Goal: Task Accomplishment & Management: Complete application form

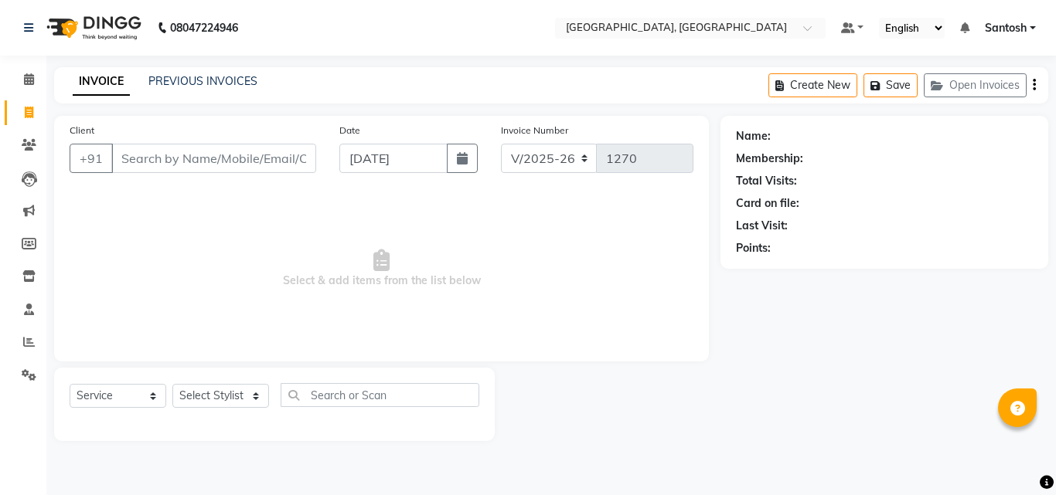
select select "5506"
select select "service"
drag, startPoint x: 0, startPoint y: 0, endPoint x: 243, endPoint y: 405, distance: 472.2
click at [243, 405] on select "Select Stylist Manager [PERSON_NAME] [PERSON_NAME] [PERSON_NAME] [PERSON_NAME]" at bounding box center [220, 396] width 97 height 24
select select "50205"
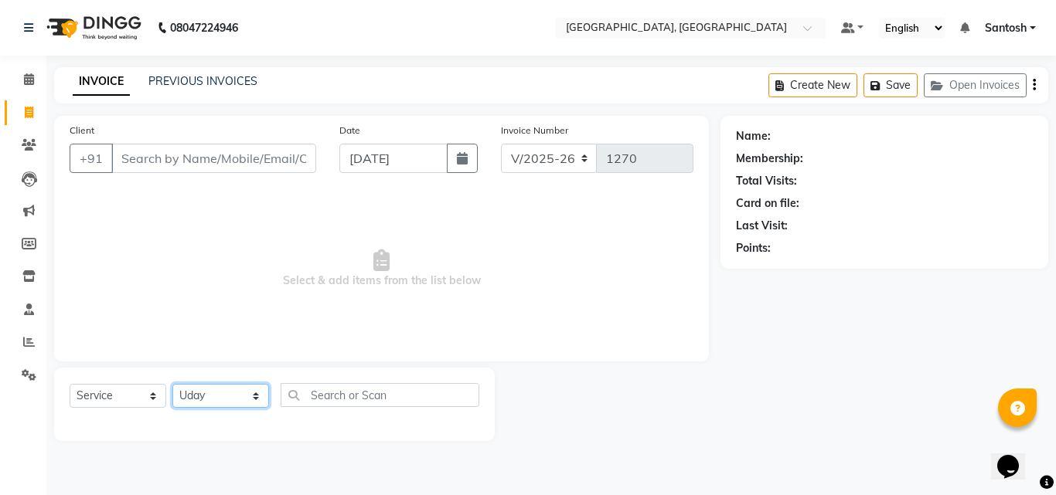
click at [172, 384] on select "Select Stylist Manager [PERSON_NAME] [PERSON_NAME] [PERSON_NAME] [PERSON_NAME]" at bounding box center [220, 396] width 97 height 24
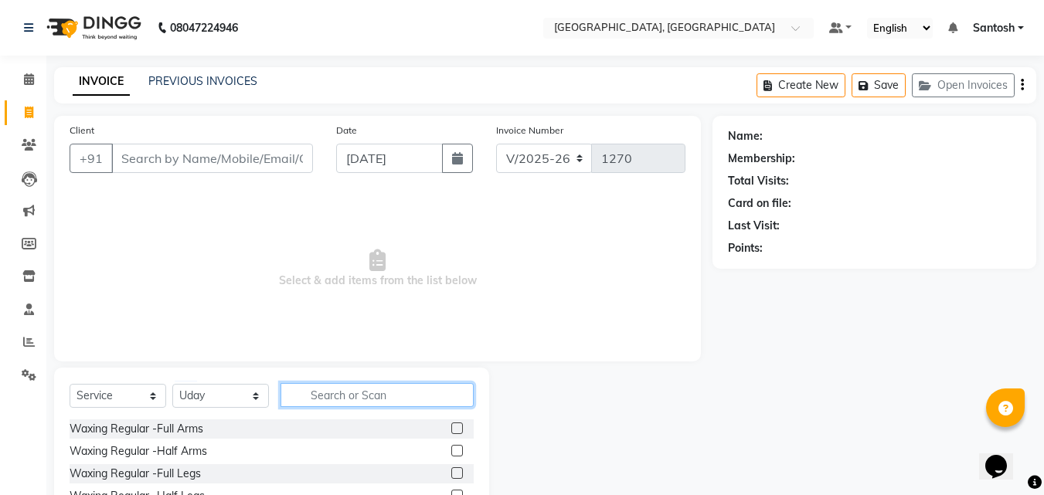
click at [325, 395] on input "text" at bounding box center [377, 395] width 193 height 24
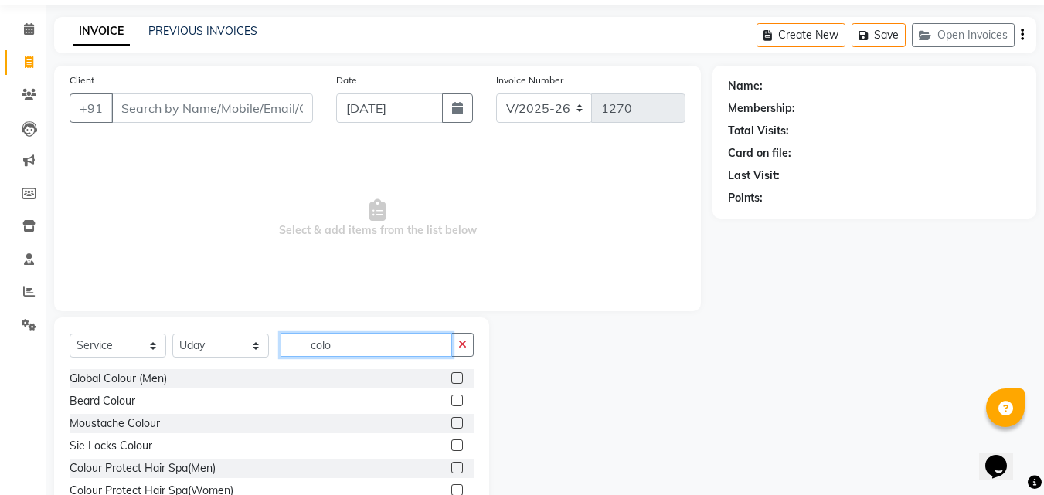
scroll to position [77, 0]
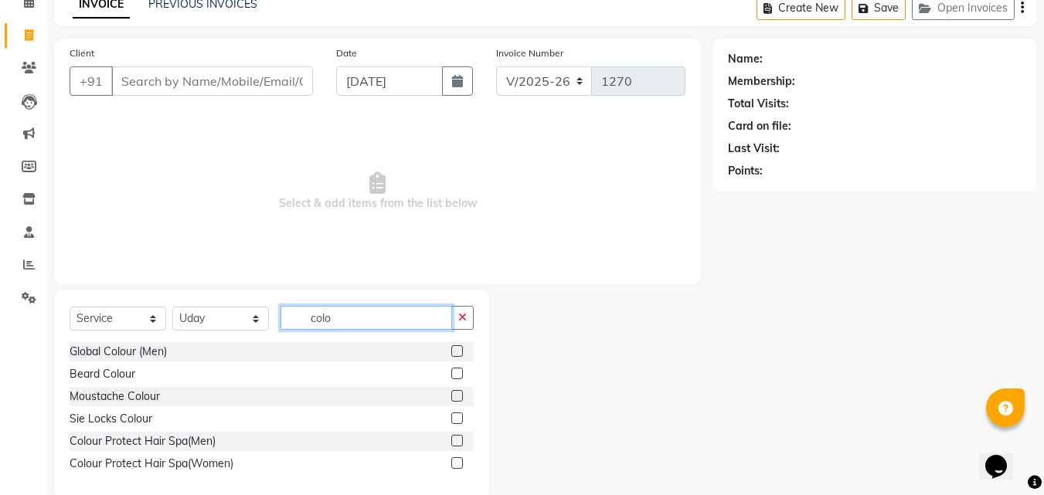
type input "colo"
click at [458, 348] on label at bounding box center [457, 352] width 12 height 12
click at [458, 348] on input "checkbox" at bounding box center [456, 352] width 10 height 10
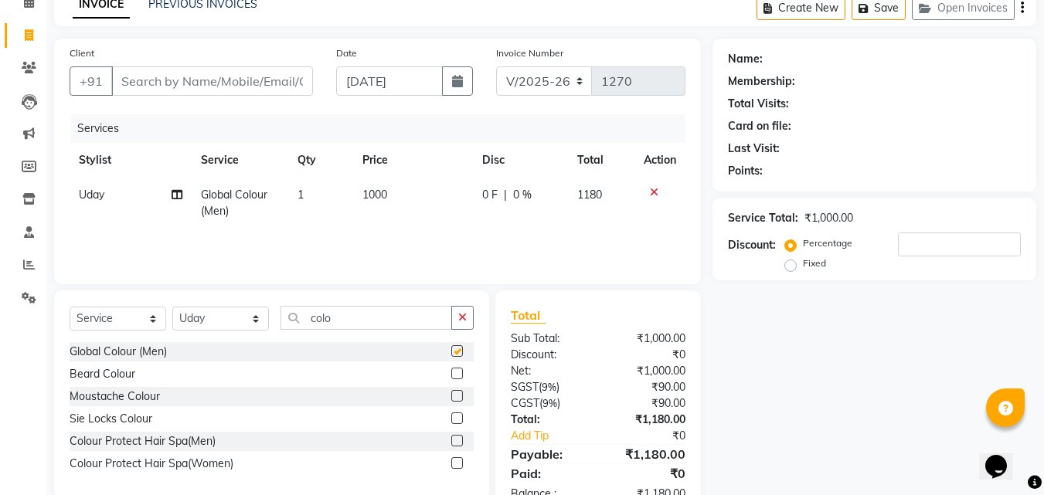
checkbox input "false"
click at [375, 191] on span "1000" at bounding box center [375, 195] width 25 height 14
select select "50205"
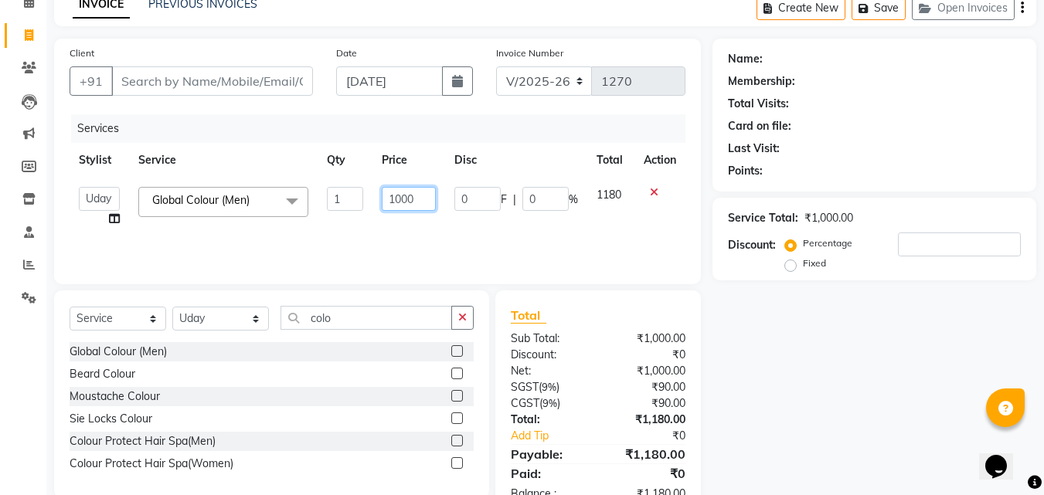
click at [401, 196] on input "1000" at bounding box center [408, 199] width 53 height 24
type input "1200"
click at [774, 363] on div "Name: Membership: Total Visits: Card on file: Last Visit: Points: Service Total…" at bounding box center [880, 278] width 335 height 479
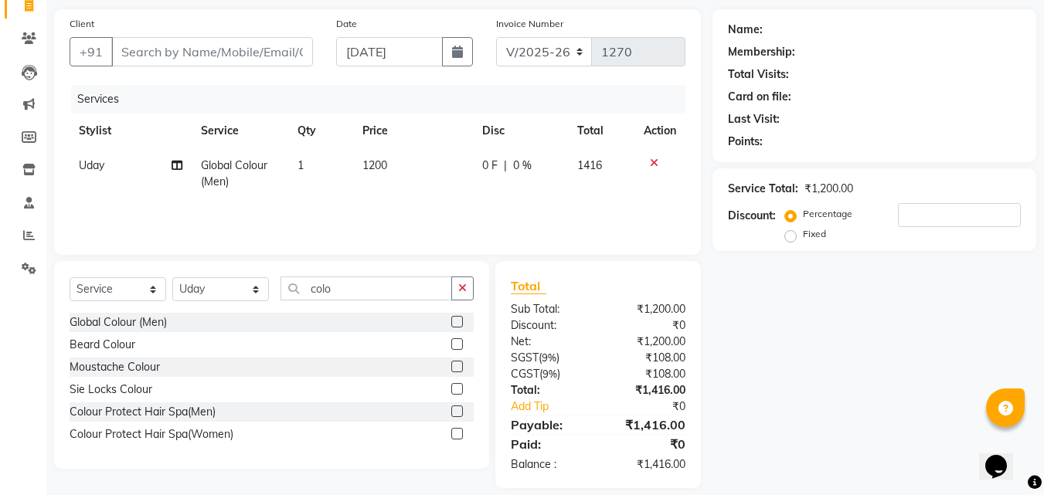
scroll to position [123, 0]
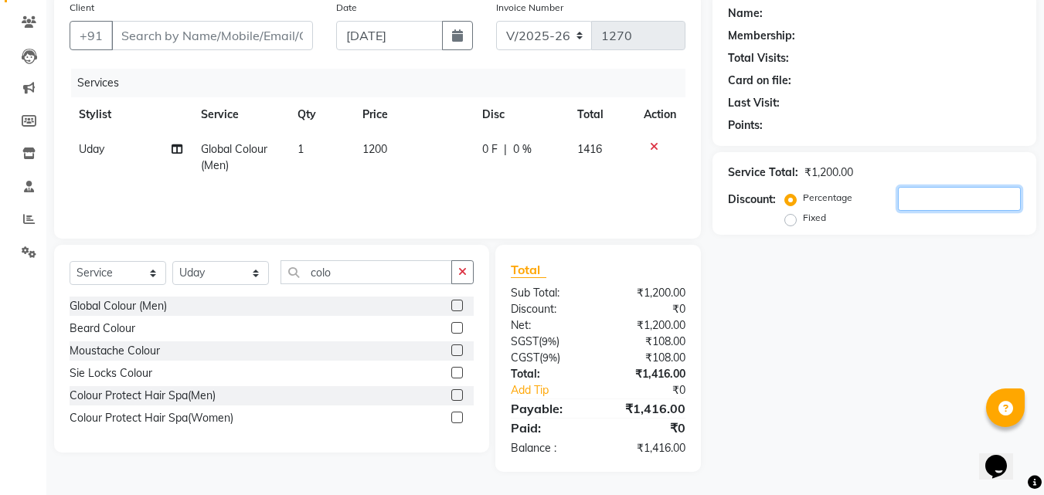
click at [905, 193] on input "number" at bounding box center [959, 199] width 123 height 24
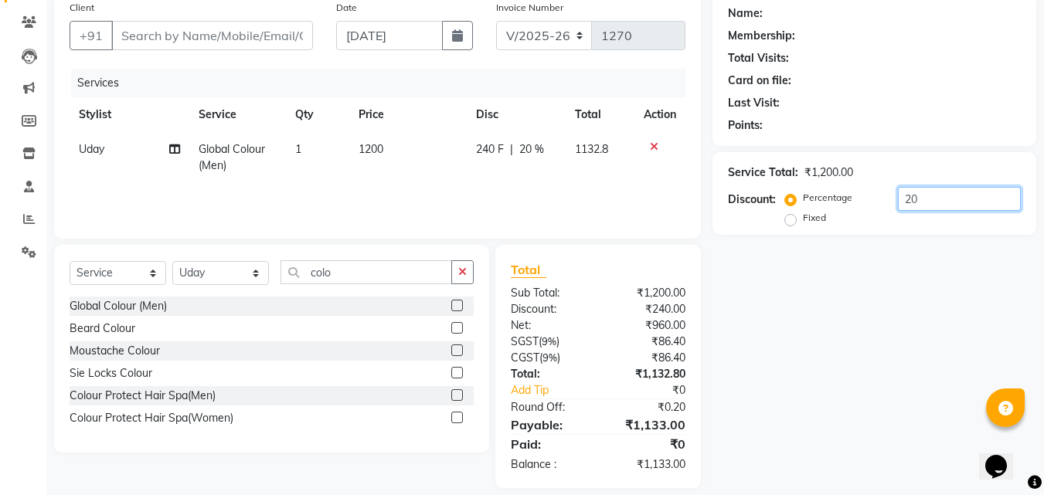
type input "20"
click at [259, 37] on input "Client" at bounding box center [212, 35] width 202 height 29
type input "s"
type input "0"
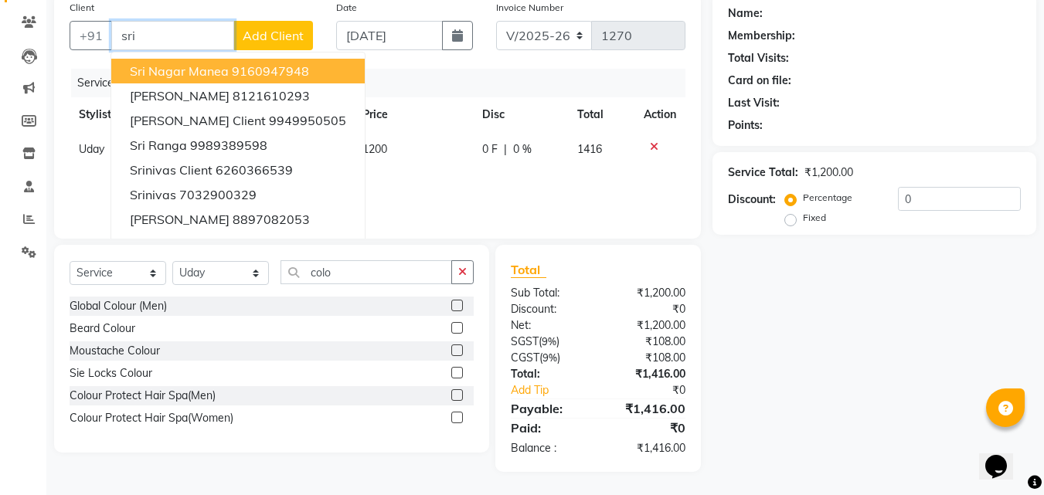
click at [267, 68] on ngb-highlight "9160947948" at bounding box center [270, 70] width 77 height 15
type input "9160947948"
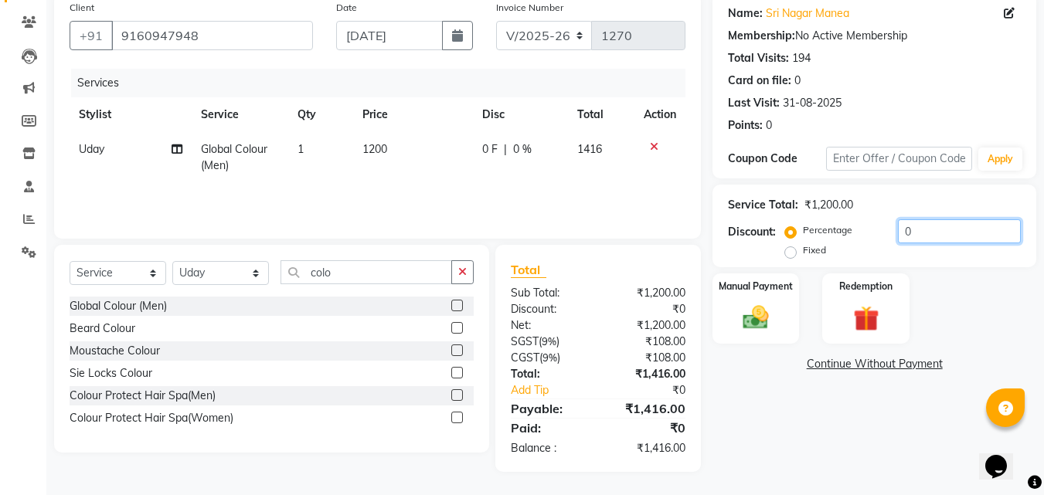
click at [914, 225] on input "0" at bounding box center [959, 232] width 123 height 24
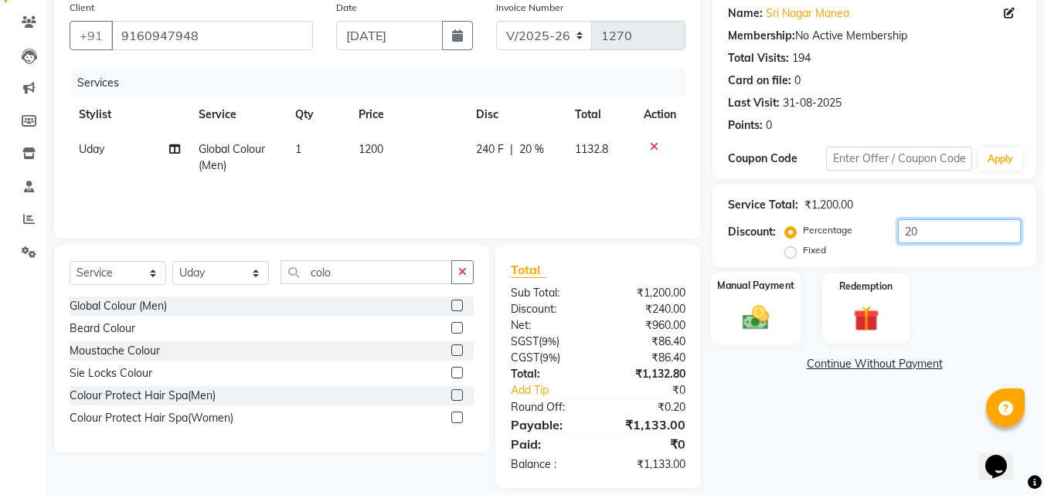
type input "20"
click at [773, 312] on img at bounding box center [755, 317] width 43 height 31
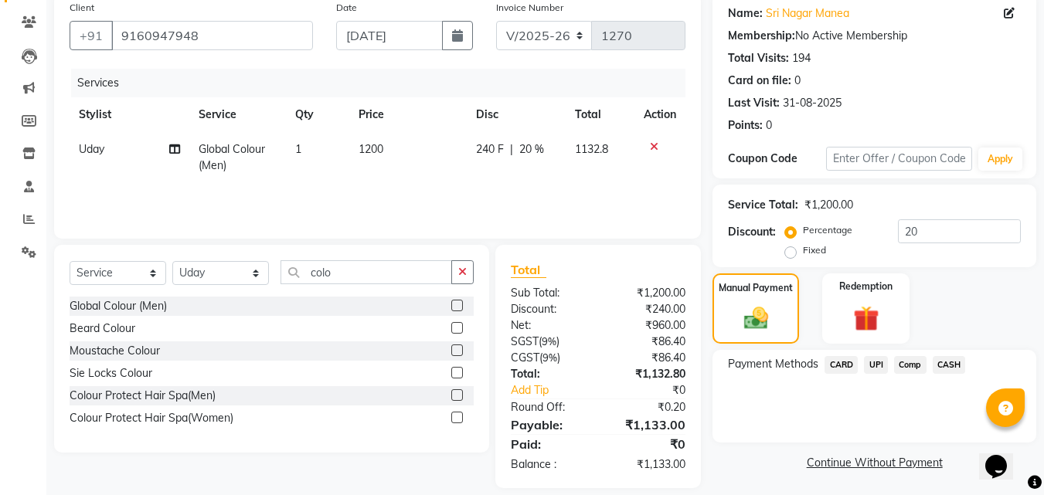
click at [877, 368] on span "UPI" at bounding box center [876, 365] width 24 height 18
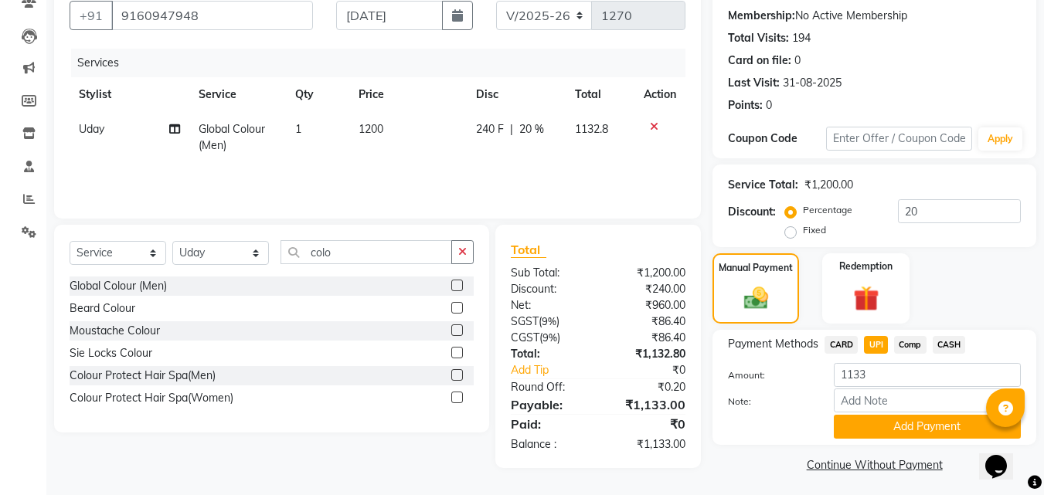
scroll to position [148, 0]
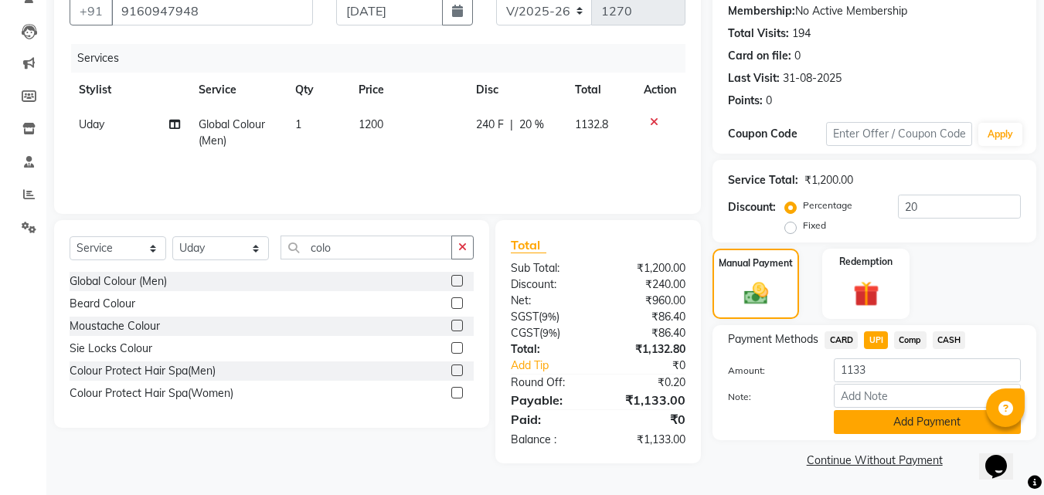
click at [897, 427] on button "Add Payment" at bounding box center [927, 422] width 187 height 24
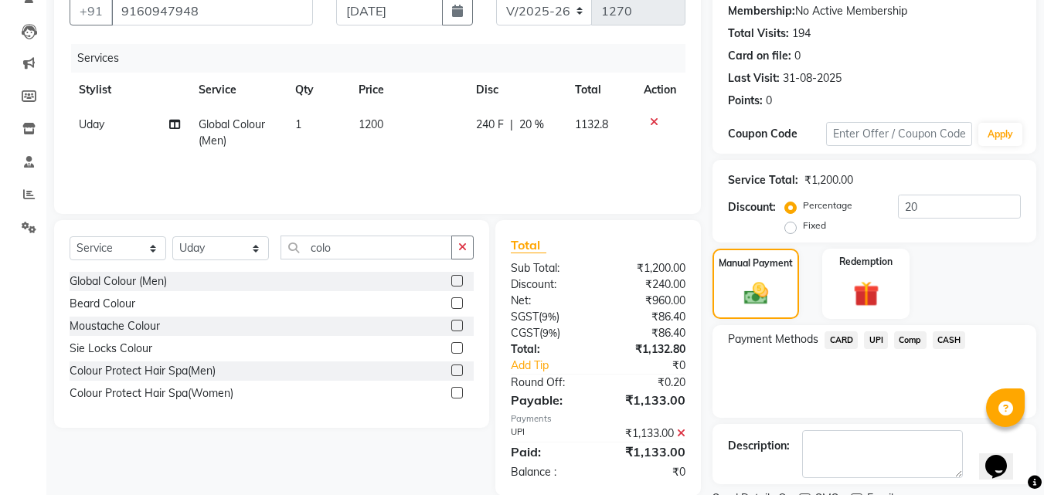
scroll to position [213, 0]
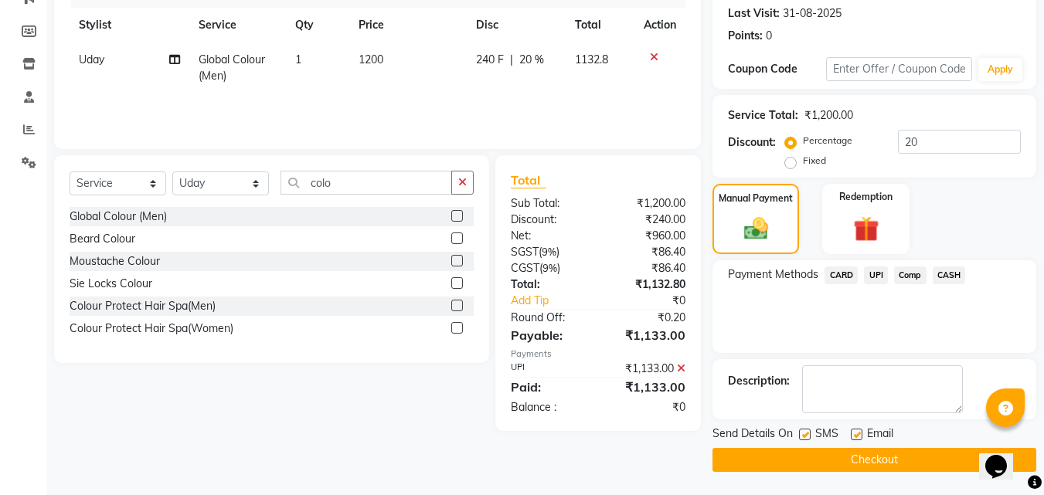
click at [861, 437] on label at bounding box center [857, 435] width 12 height 12
click at [861, 437] on input "checkbox" at bounding box center [856, 436] width 10 height 10
checkbox input "false"
click at [864, 458] on button "Checkout" at bounding box center [875, 460] width 324 height 24
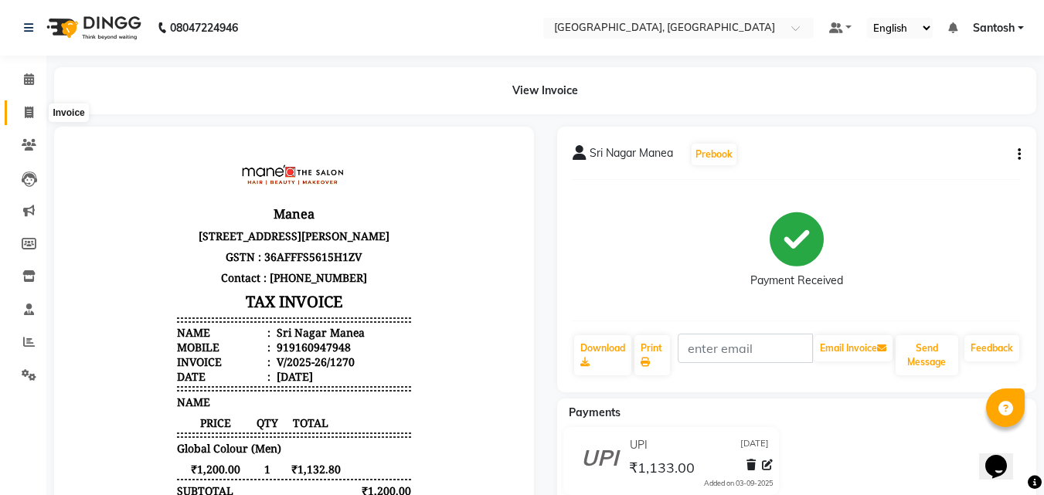
click at [28, 114] on icon at bounding box center [29, 113] width 9 height 12
select select "service"
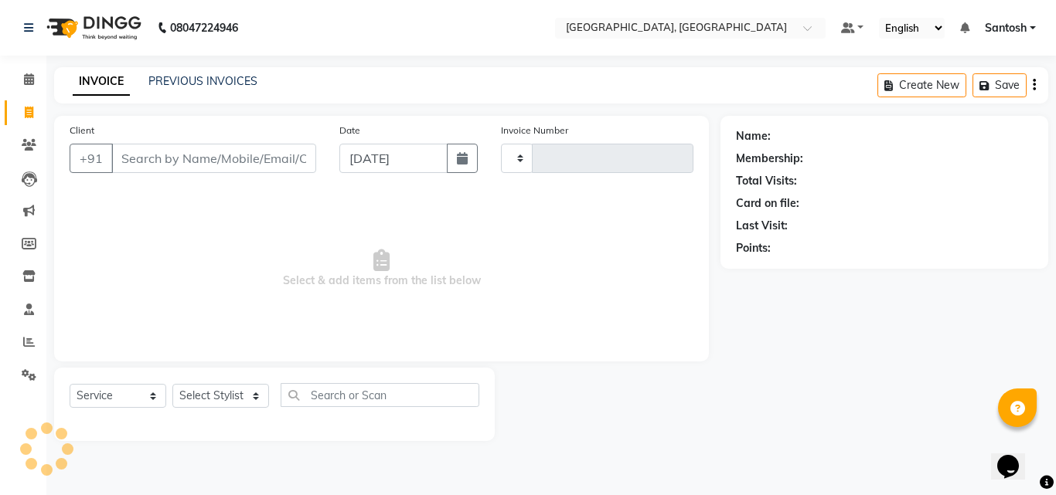
type input "1271"
select select "5506"
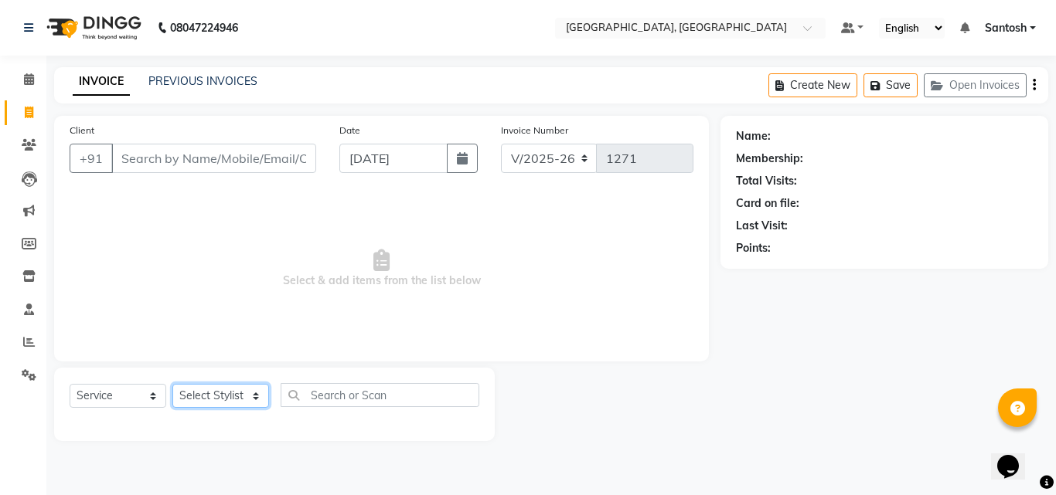
click at [229, 390] on select "Select Stylist Manager [PERSON_NAME] [PERSON_NAME] [PERSON_NAME] [PERSON_NAME]" at bounding box center [220, 396] width 97 height 24
select select "76778"
click at [172, 384] on select "Select Stylist Manager [PERSON_NAME] [PERSON_NAME] [PERSON_NAME] [PERSON_NAME]" at bounding box center [220, 396] width 97 height 24
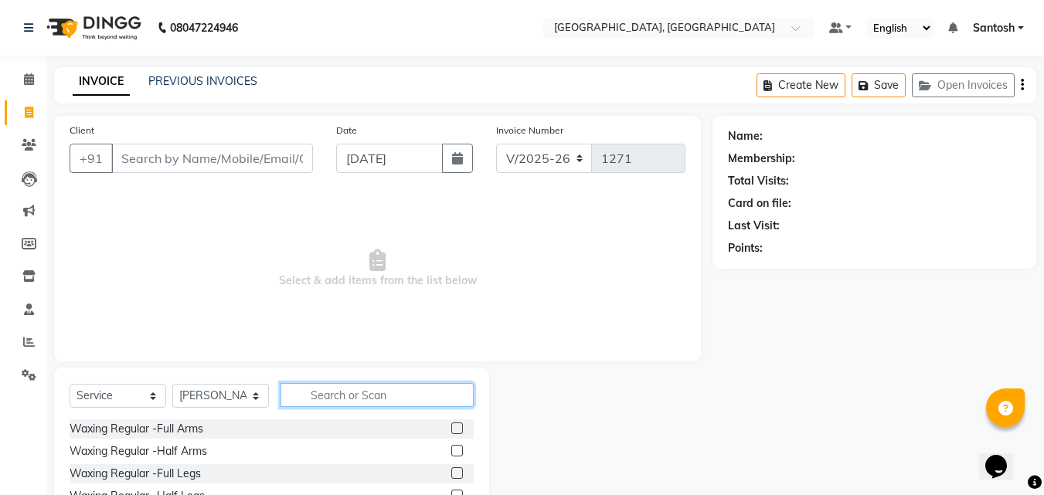
click at [337, 401] on input "text" at bounding box center [377, 395] width 193 height 24
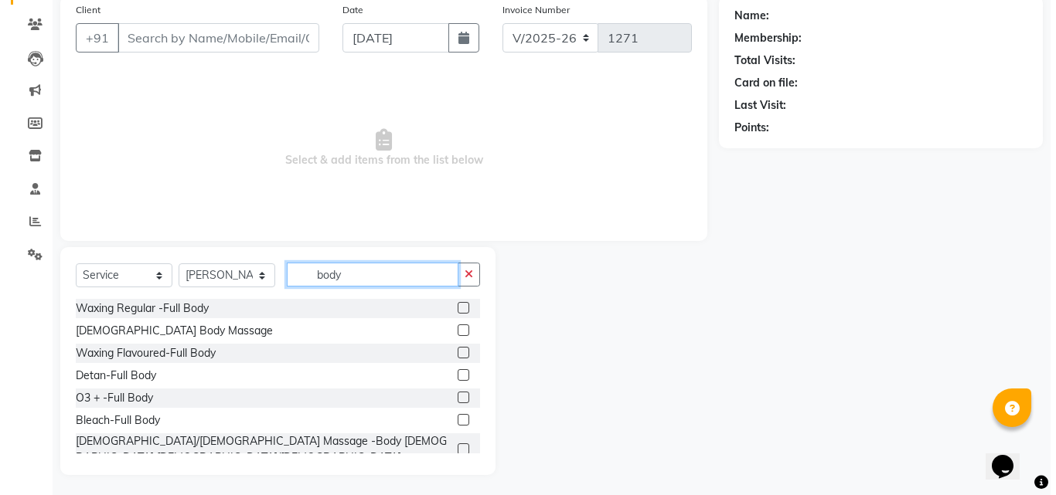
scroll to position [124, 0]
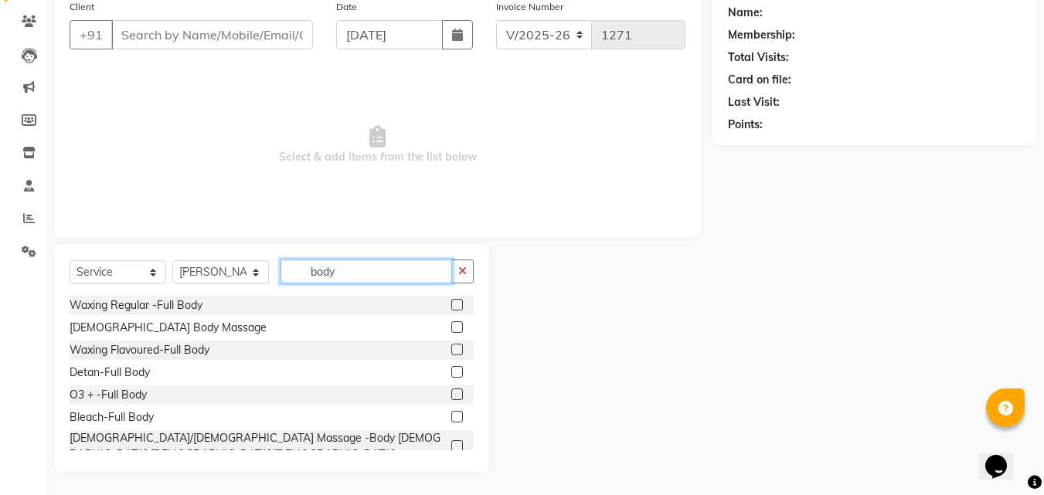
type input "body"
click at [451, 327] on label at bounding box center [457, 328] width 12 height 12
click at [451, 327] on input "checkbox" at bounding box center [456, 328] width 10 height 10
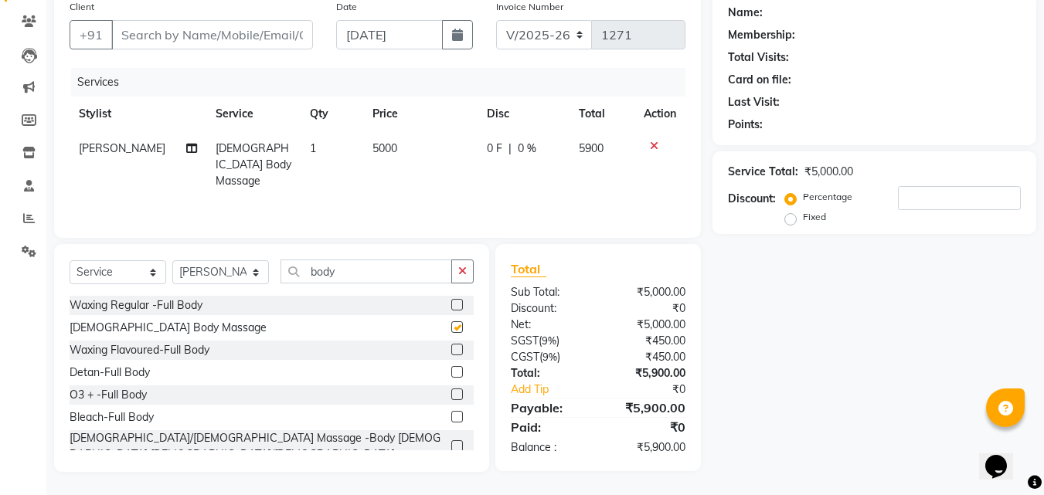
checkbox input "false"
click at [373, 148] on span "5000" at bounding box center [385, 148] width 25 height 14
select select "76778"
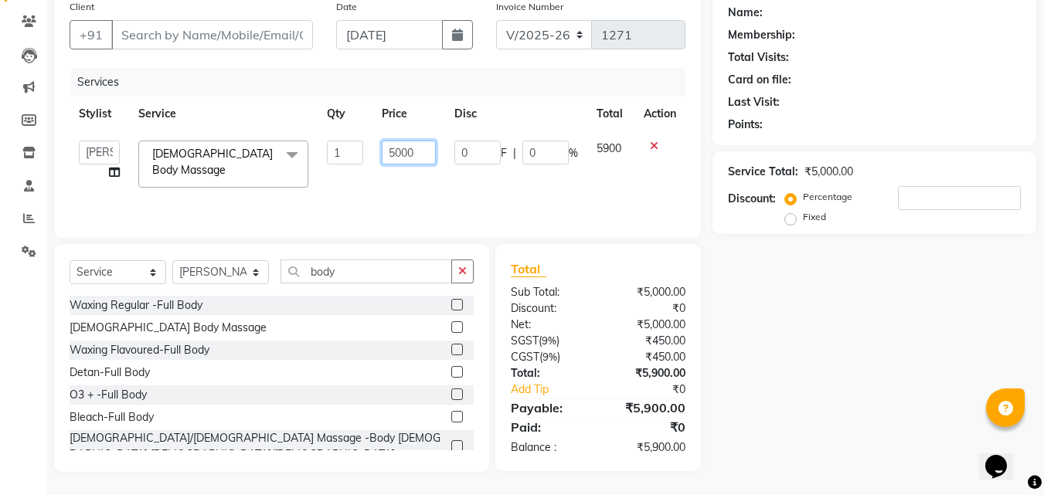
click at [395, 152] on input "5000" at bounding box center [408, 153] width 53 height 24
type input "3000"
click at [895, 359] on div "Name: Membership: Total Visits: Card on file: Last Visit: Points: Service Total…" at bounding box center [880, 232] width 335 height 480
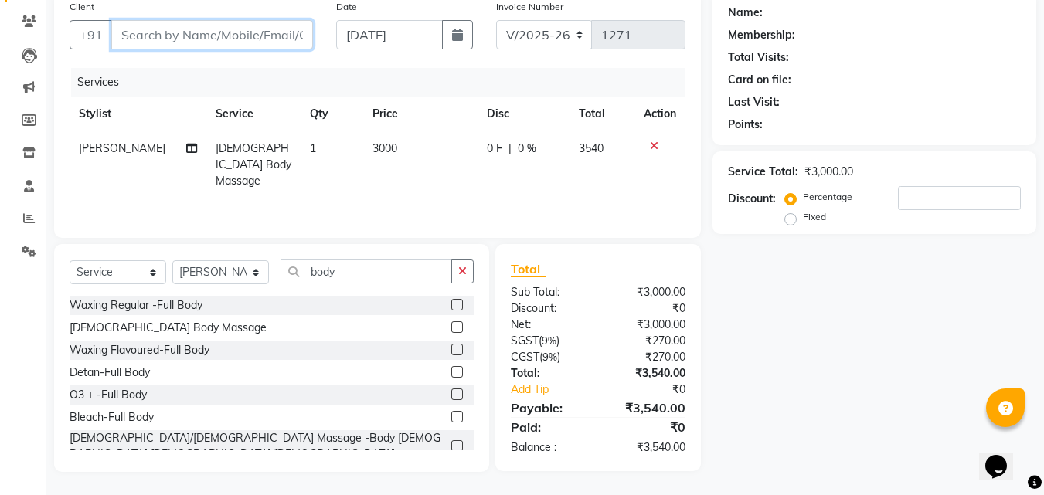
click at [255, 38] on input "Client" at bounding box center [212, 34] width 202 height 29
type input "9"
type input "0"
type input "9948411101"
click at [255, 29] on span "Add Client" at bounding box center [273, 34] width 61 height 15
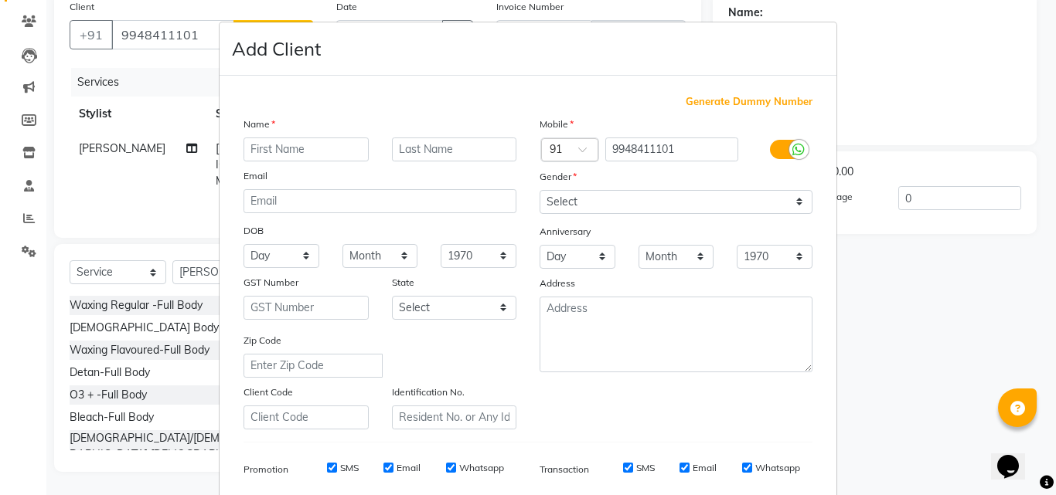
click at [274, 144] on input "text" at bounding box center [305, 150] width 125 height 24
type input "[PERSON_NAME]"
click at [662, 208] on select "Select [DEMOGRAPHIC_DATA] [DEMOGRAPHIC_DATA] Other Prefer Not To Say" at bounding box center [676, 202] width 273 height 24
select select "[DEMOGRAPHIC_DATA]"
click at [540, 190] on select "Select [DEMOGRAPHIC_DATA] [DEMOGRAPHIC_DATA] Other Prefer Not To Say" at bounding box center [676, 202] width 273 height 24
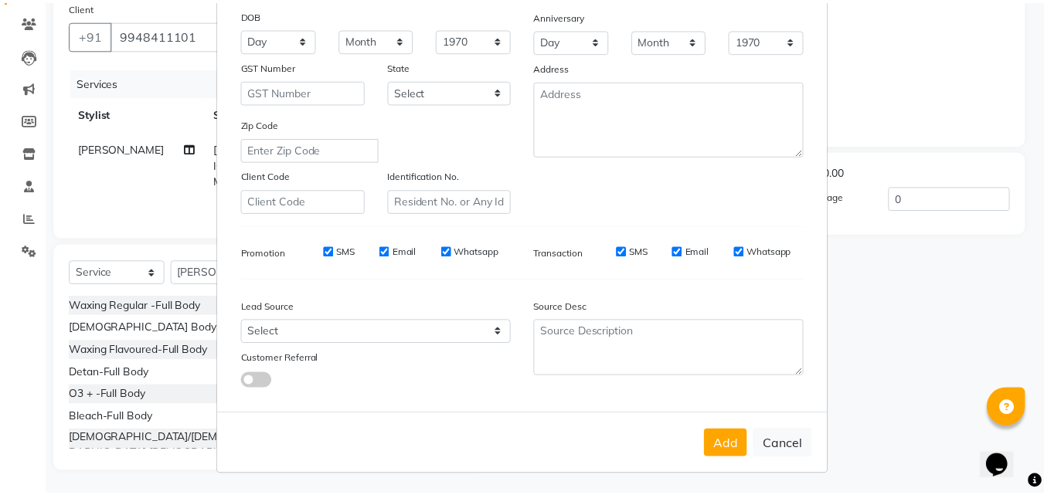
scroll to position [218, 0]
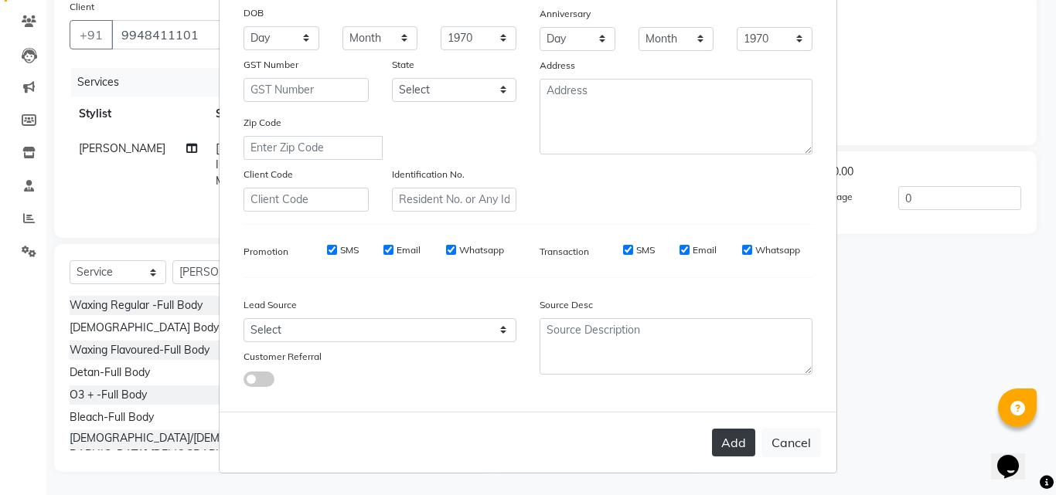
click at [734, 441] on button "Add" at bounding box center [733, 443] width 43 height 28
select select
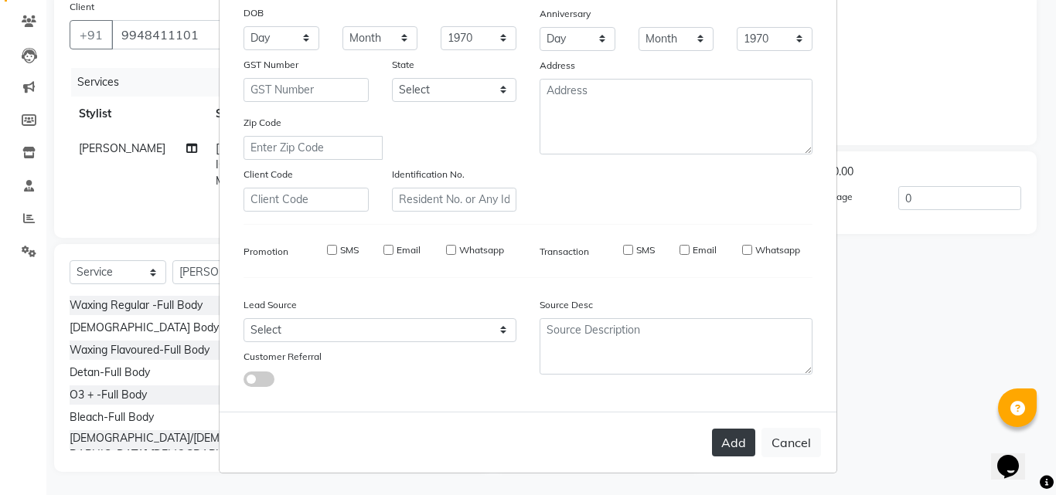
select select
checkbox input "false"
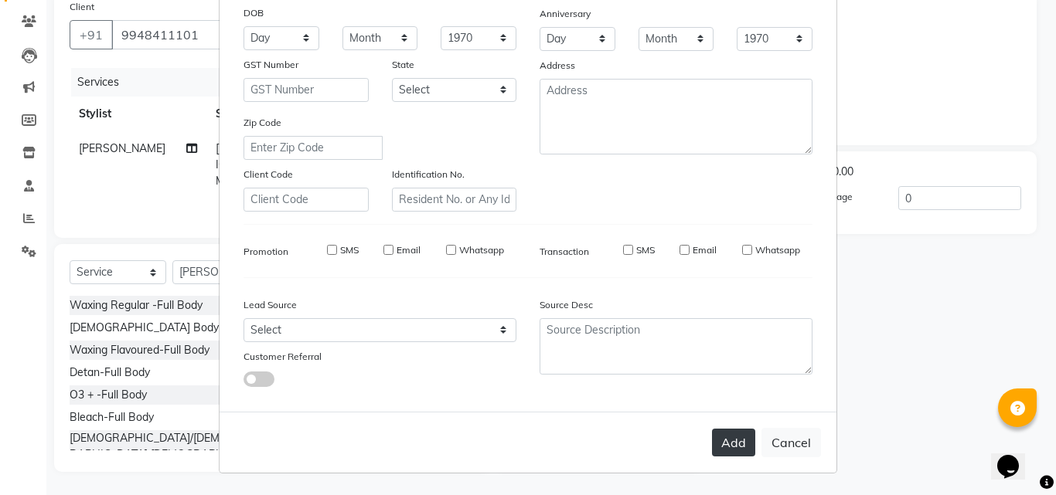
checkbox input "false"
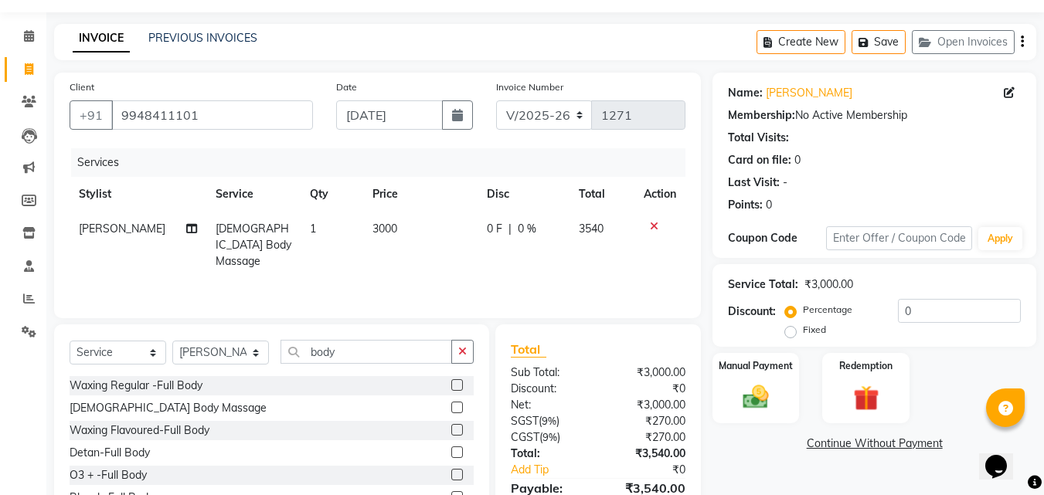
scroll to position [0, 0]
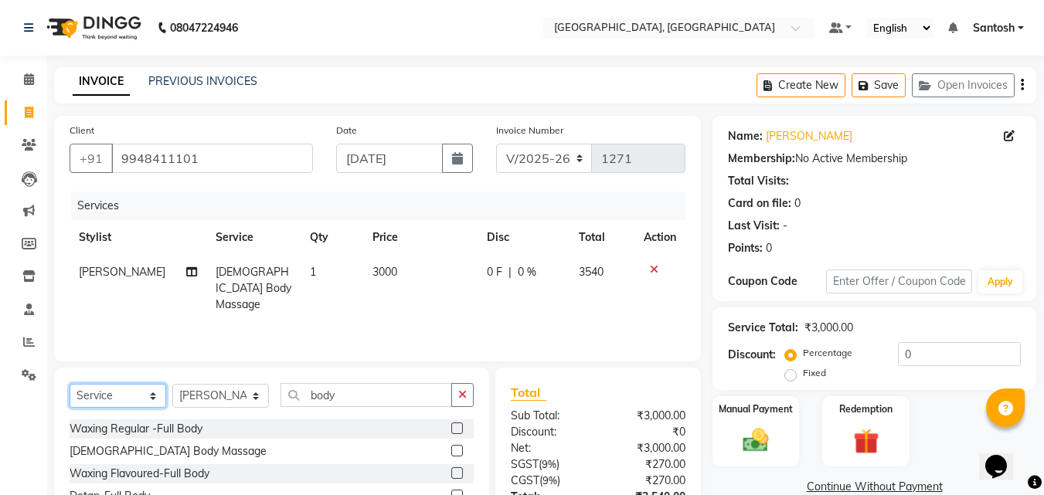
click at [135, 399] on select "Select Service Product Membership Package Voucher Prepaid Gift Card" at bounding box center [118, 396] width 97 height 24
click at [70, 384] on select "Select Service Product Membership Package Voucher Prepaid Gift Card" at bounding box center [118, 396] width 97 height 24
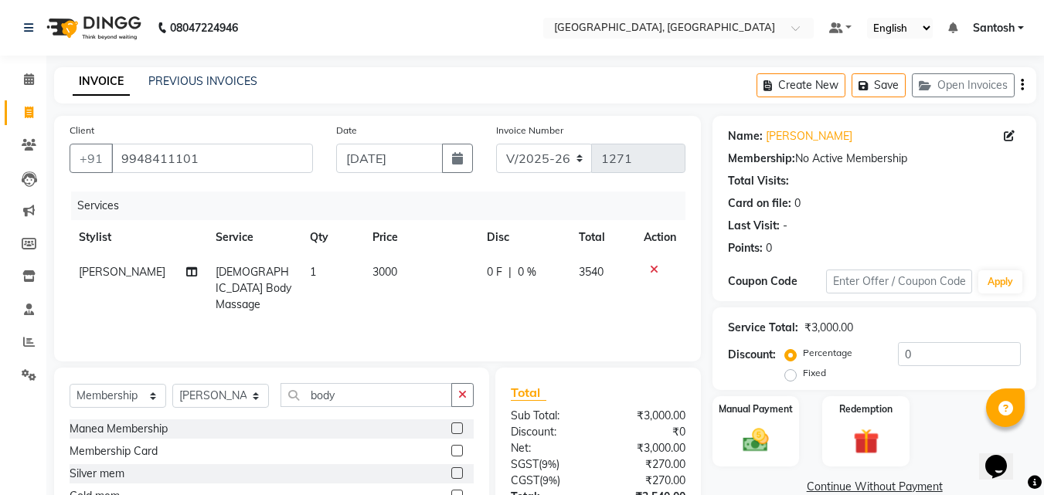
click at [451, 429] on label at bounding box center [457, 429] width 12 height 12
click at [451, 429] on input "checkbox" at bounding box center [456, 429] width 10 height 10
select select "select"
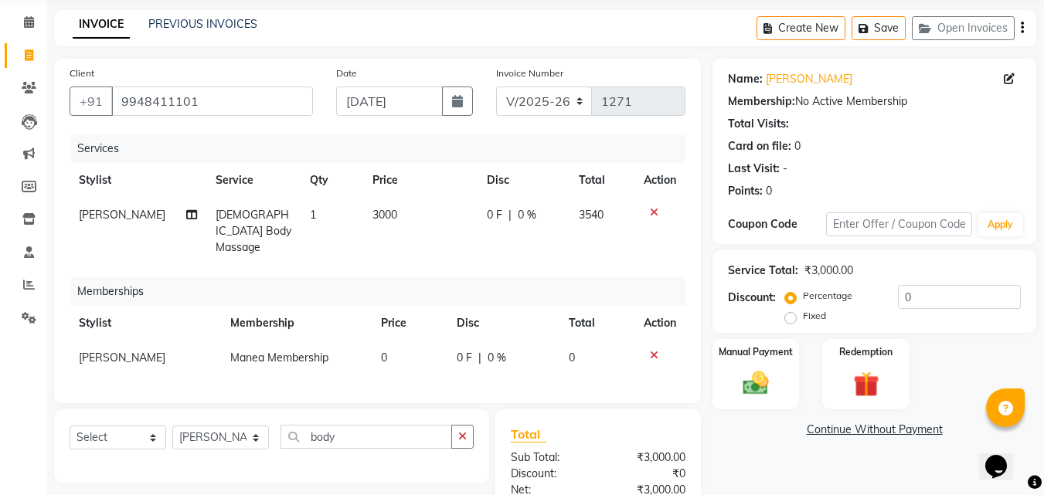
scroll to position [217, 0]
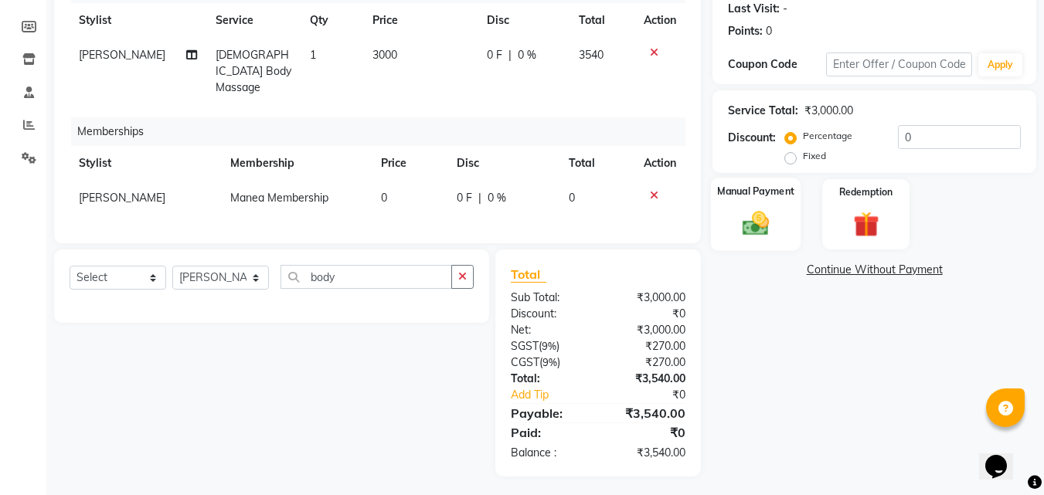
click at [782, 230] on div "Manual Payment" at bounding box center [756, 214] width 90 height 73
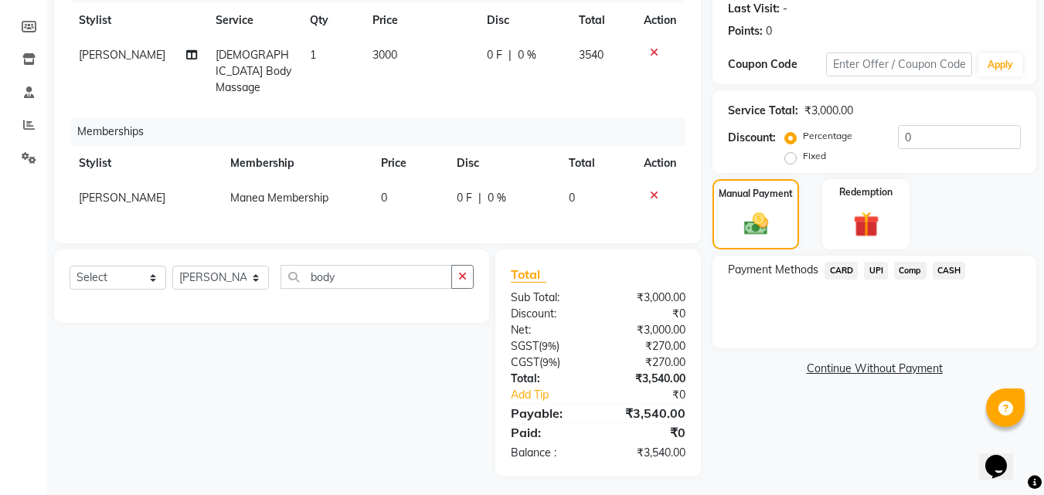
click at [841, 269] on span "CARD" at bounding box center [841, 271] width 33 height 18
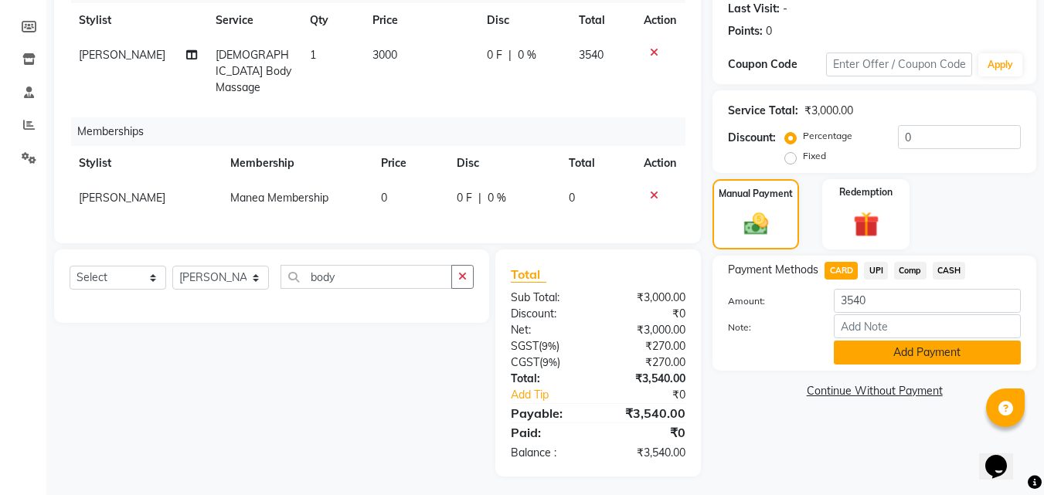
click at [888, 359] on button "Add Payment" at bounding box center [927, 353] width 187 height 24
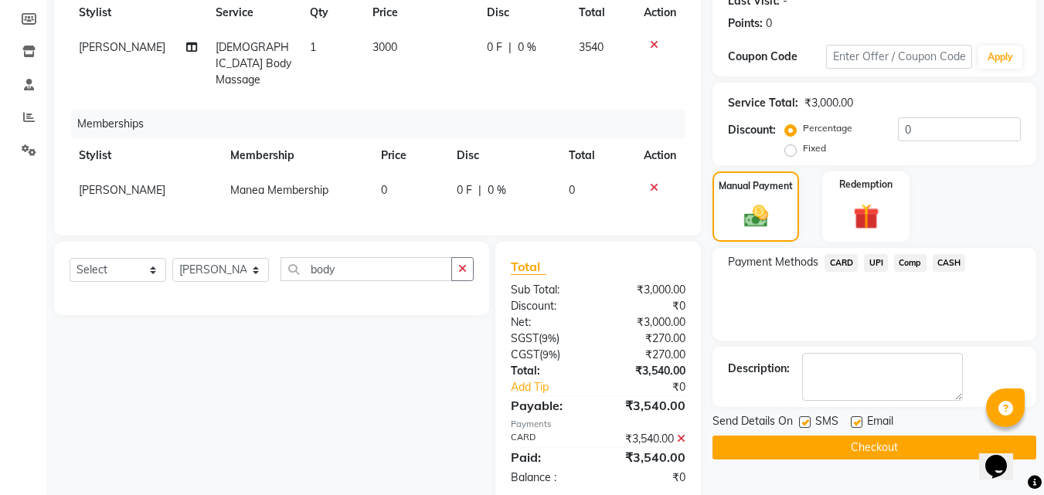
scroll to position [250, 0]
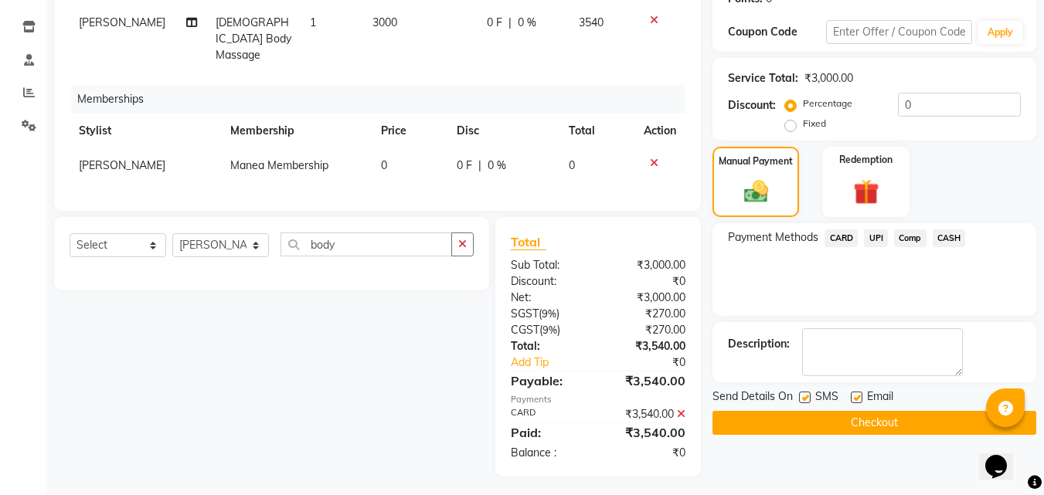
click at [861, 399] on label at bounding box center [857, 398] width 12 height 12
click at [861, 399] on input "checkbox" at bounding box center [856, 398] width 10 height 10
checkbox input "false"
click at [869, 419] on button "Checkout" at bounding box center [875, 423] width 324 height 24
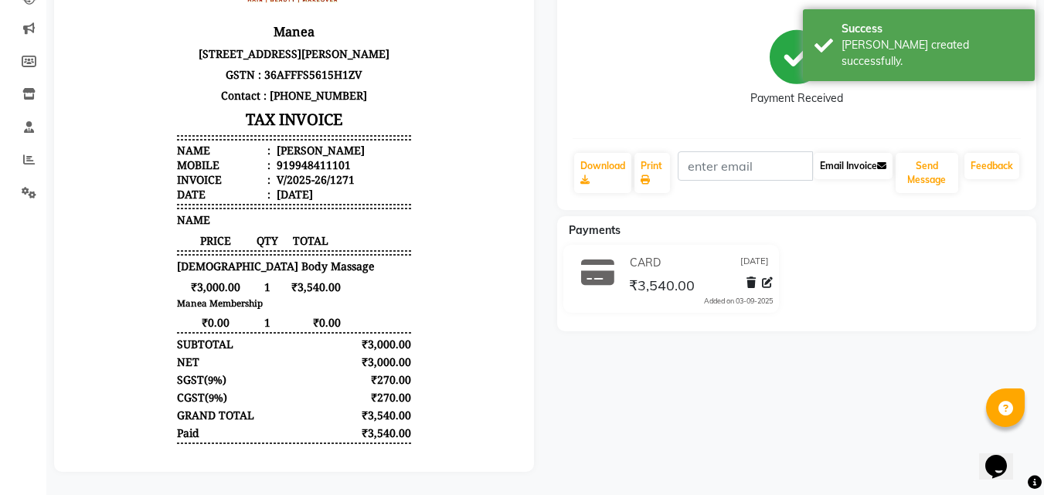
scroll to position [194, 0]
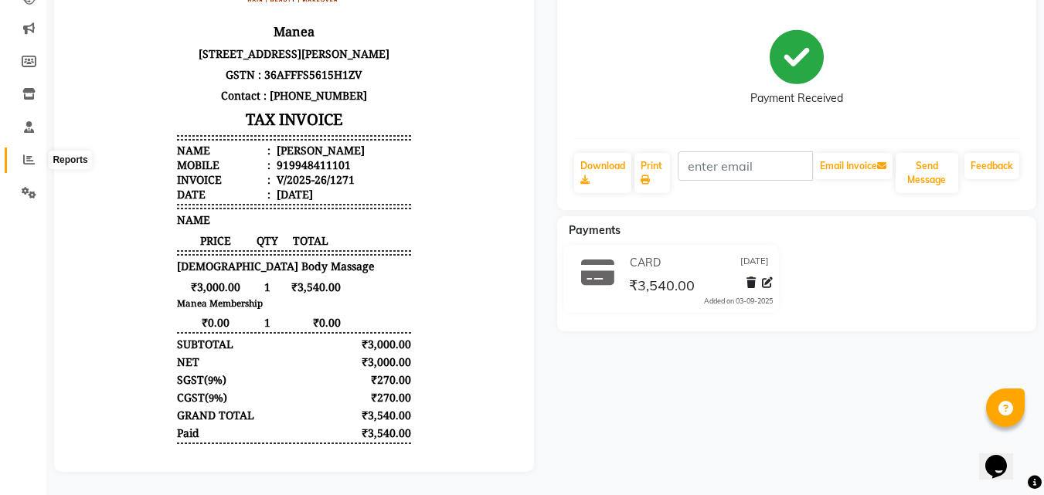
click at [28, 154] on icon at bounding box center [29, 160] width 12 height 12
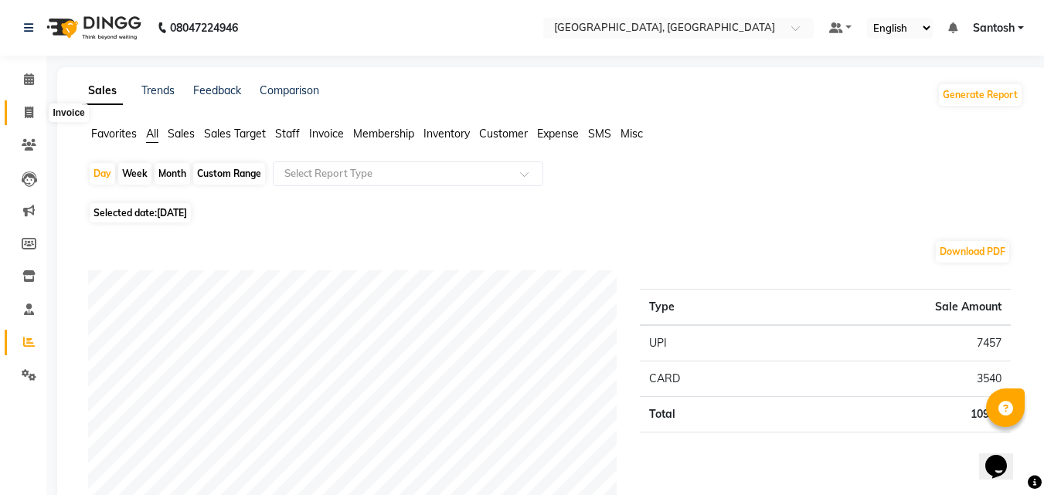
click at [30, 114] on icon at bounding box center [29, 113] width 9 height 12
select select "service"
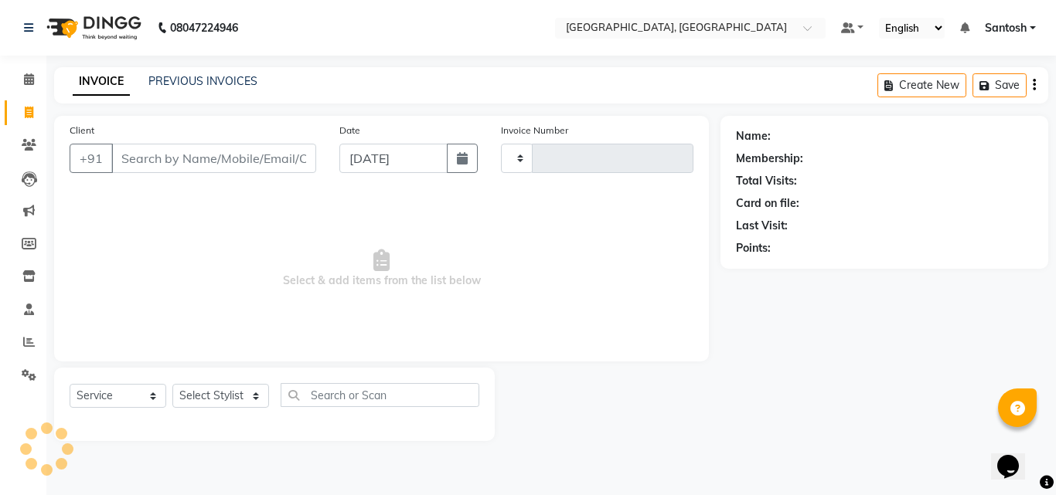
type input "1272"
select select "5506"
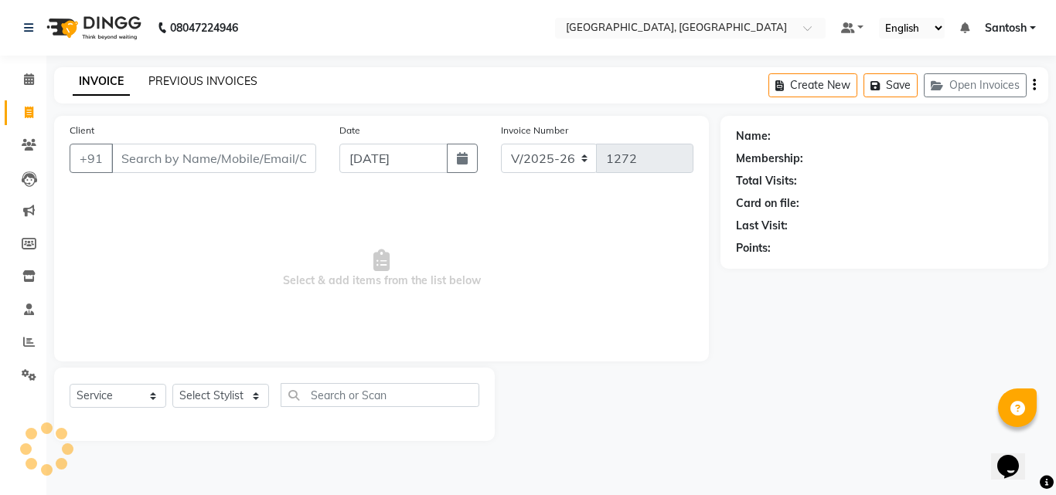
click at [165, 84] on link "PREVIOUS INVOICES" at bounding box center [202, 81] width 109 height 14
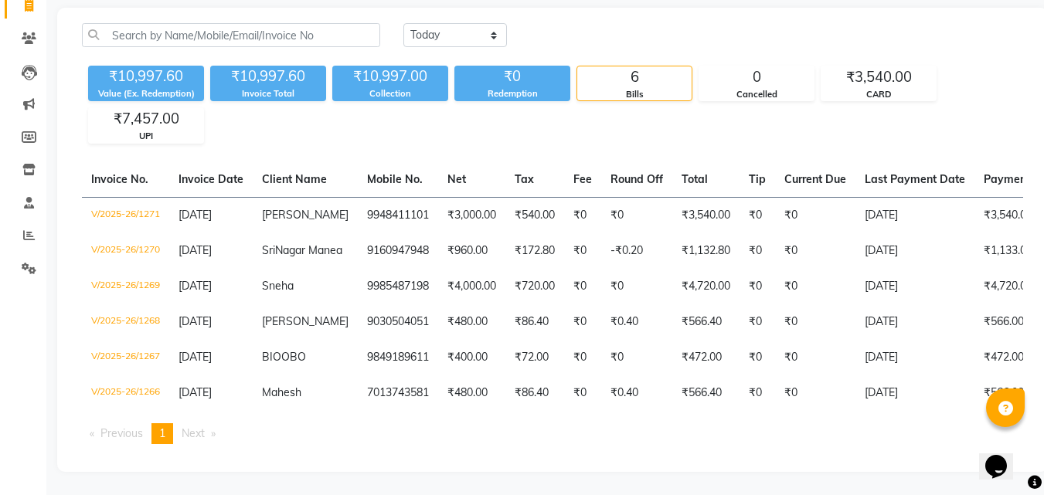
scroll to position [134, 0]
